Goal: Transaction & Acquisition: Purchase product/service

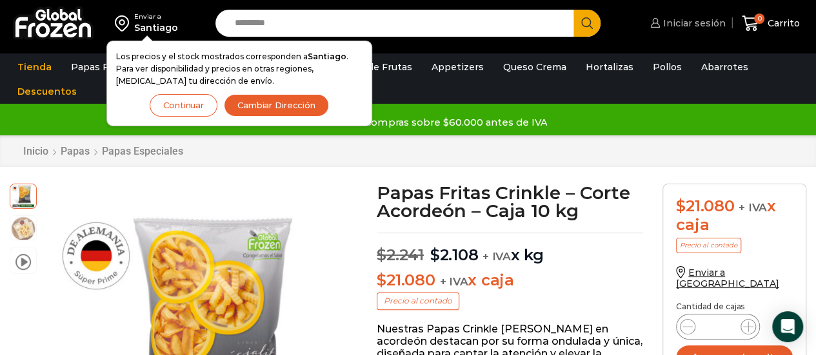
click at [682, 17] on span "Iniciar sesión" at bounding box center [693, 23] width 66 height 13
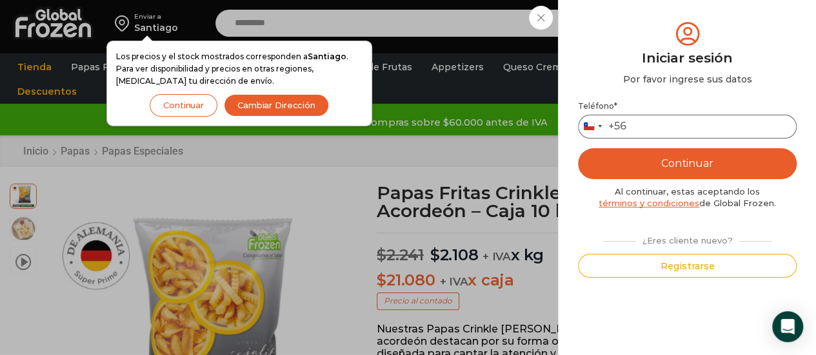
click at [681, 133] on input "Teléfono *" at bounding box center [687, 127] width 219 height 24
type input "*********"
click at [646, 167] on button "Continuar" at bounding box center [687, 163] width 219 height 31
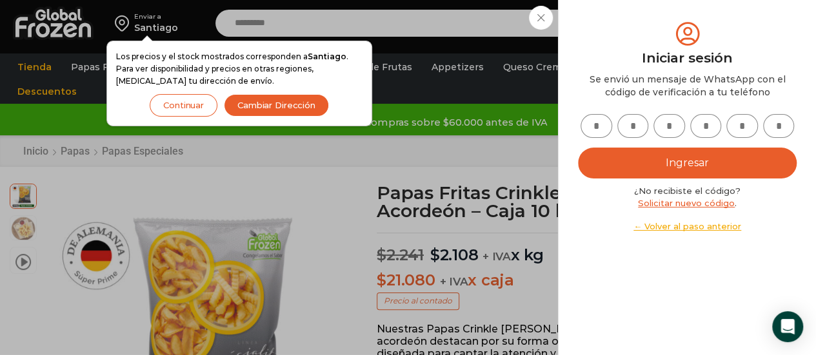
click at [592, 119] on input "text" at bounding box center [596, 126] width 32 height 24
type input "*"
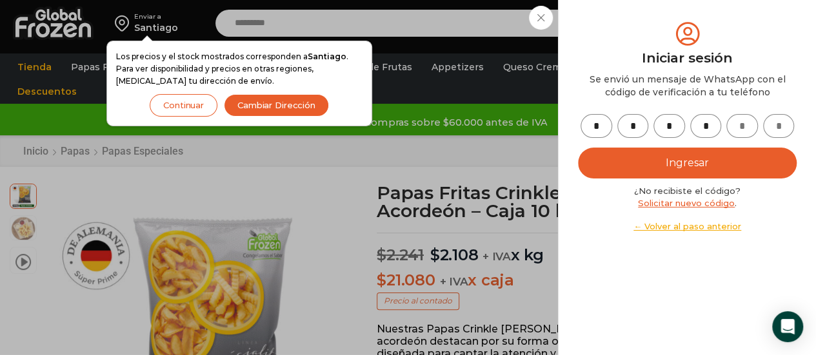
type input "*"
click at [653, 164] on button "Ingresar" at bounding box center [687, 163] width 219 height 31
